Goal: Check status: Check status

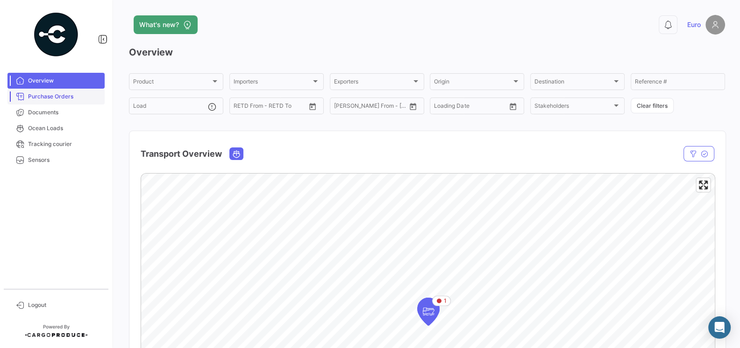
click at [65, 102] on link "Purchase Orders" at bounding box center [55, 97] width 97 height 16
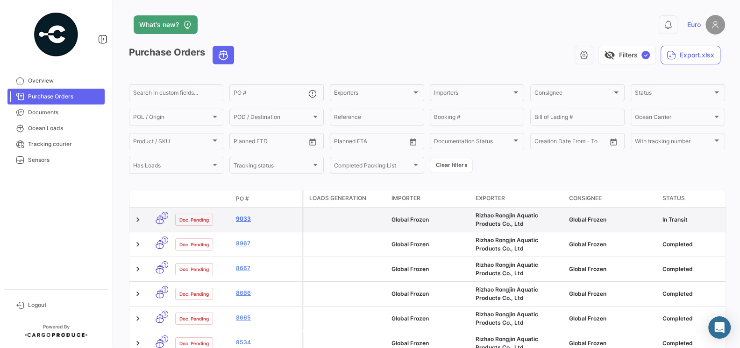
click at [246, 221] on link "9033" at bounding box center [267, 219] width 63 height 8
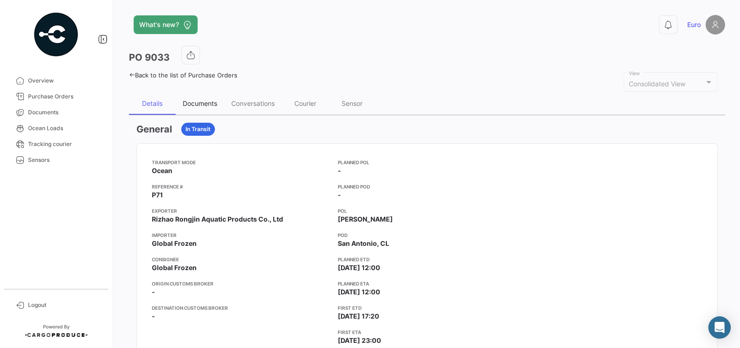
click at [201, 105] on div "Documents" at bounding box center [200, 103] width 35 height 8
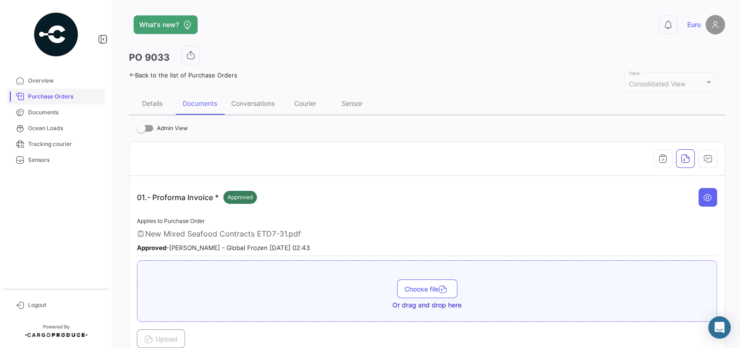
click at [64, 99] on span "Purchase Orders" at bounding box center [64, 96] width 73 height 8
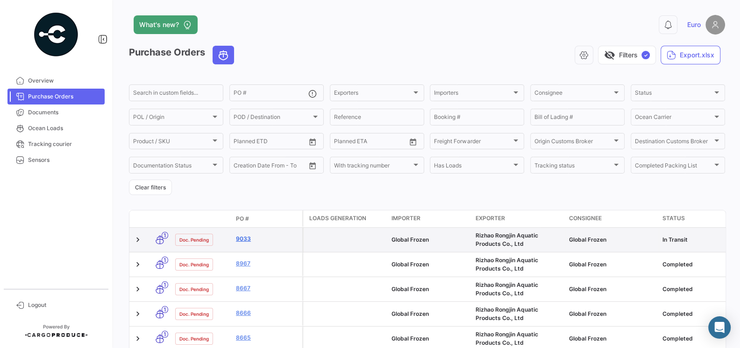
click at [249, 239] on link "9033" at bounding box center [267, 239] width 63 height 8
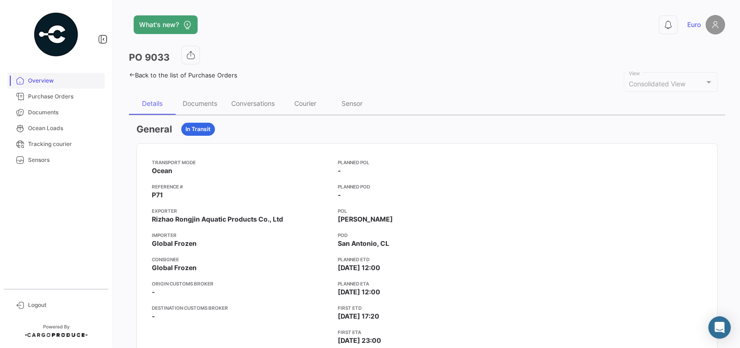
click at [38, 78] on span "Overview" at bounding box center [64, 81] width 73 height 8
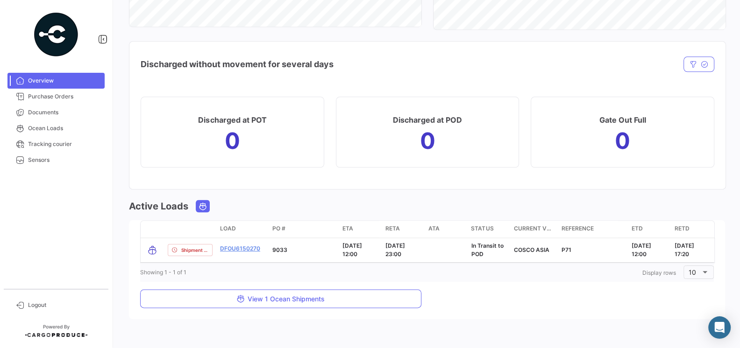
scroll to position [940, 0]
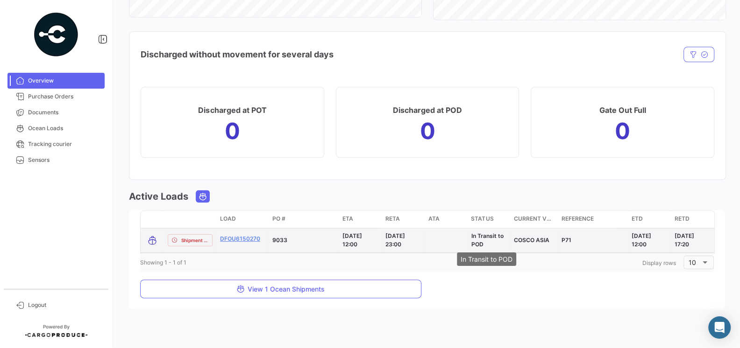
click at [483, 242] on span "In Transit to POD" at bounding box center [487, 240] width 32 height 15
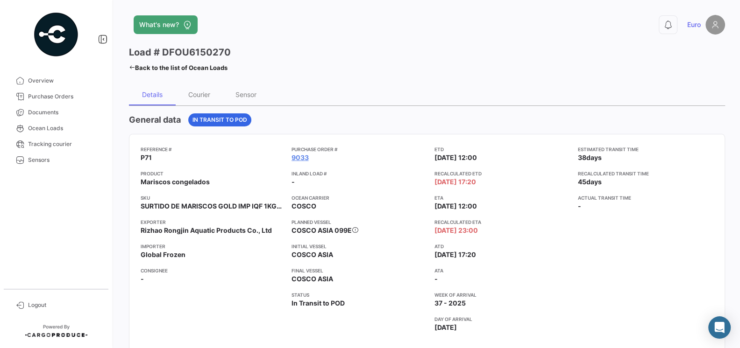
scroll to position [18, 0]
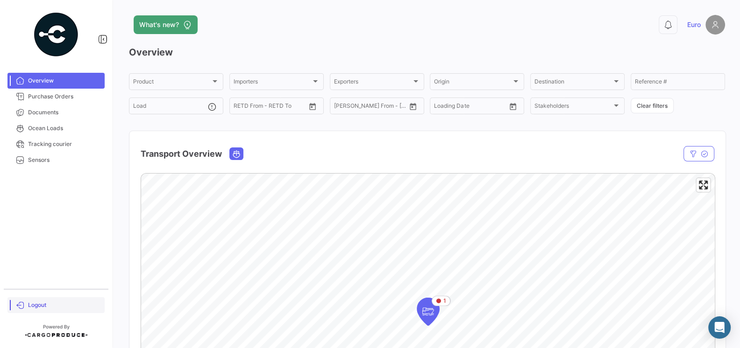
click at [35, 306] on span "Logout" at bounding box center [64, 305] width 73 height 8
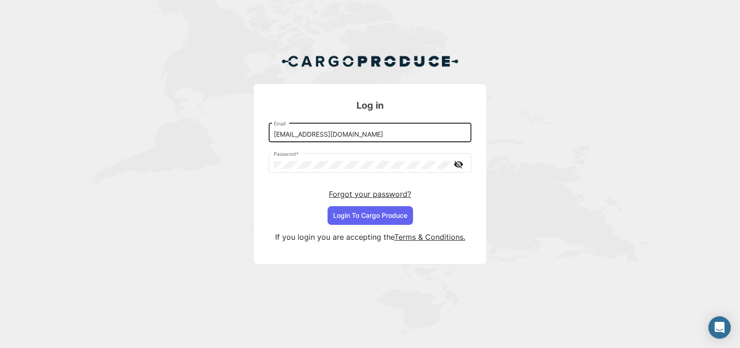
click at [360, 137] on input "[EMAIL_ADDRESS][DOMAIN_NAME]" at bounding box center [370, 135] width 193 height 8
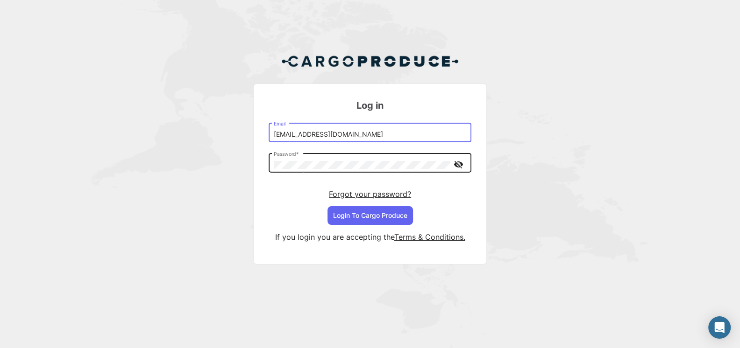
type input "[EMAIL_ADDRESS][DOMAIN_NAME]"
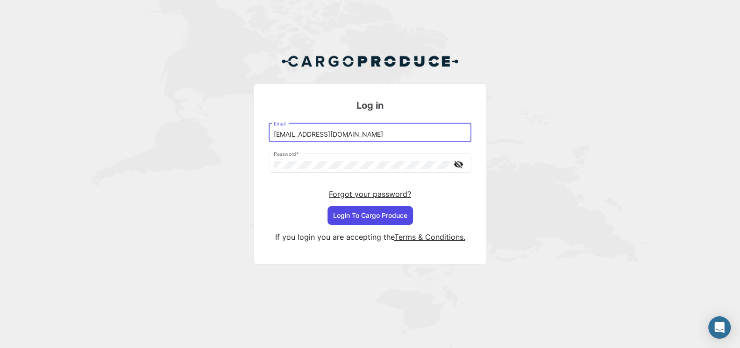
click at [378, 218] on button "Login To Cargo Produce" at bounding box center [369, 215] width 85 height 19
